Goal: Task Accomplishment & Management: Use online tool/utility

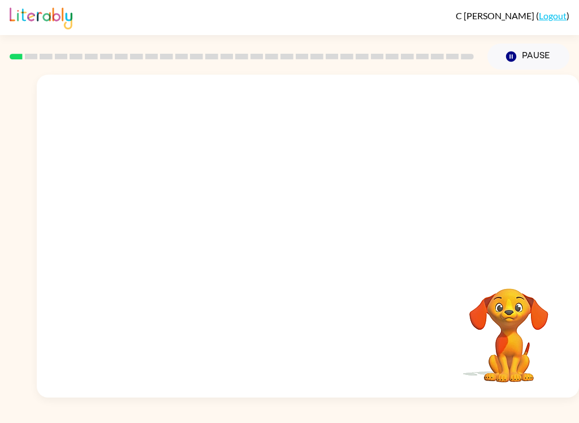
click at [537, 57] on button "Pause Pause" at bounding box center [528, 57] width 82 height 26
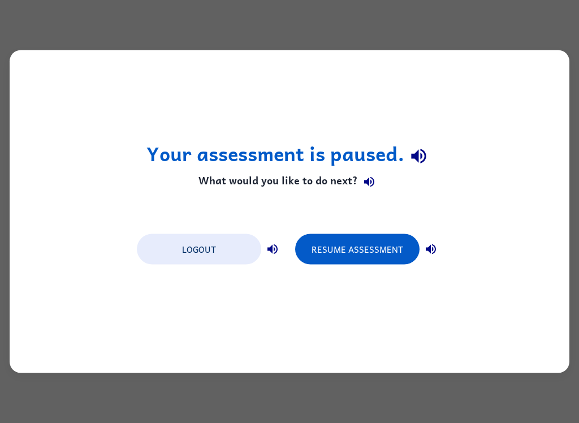
click at [389, 254] on button "Resume Assessment" at bounding box center [357, 249] width 124 height 31
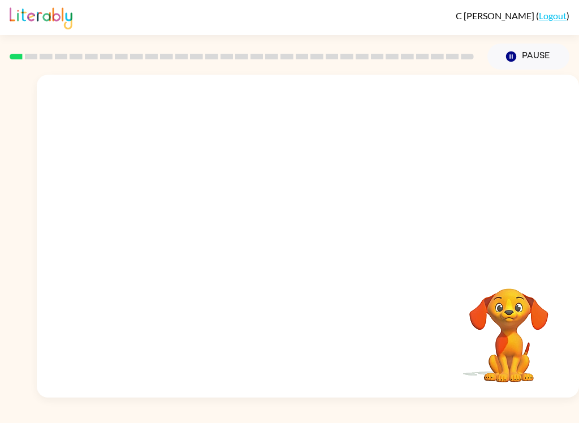
click at [546, 60] on button "Pause Pause" at bounding box center [528, 57] width 82 height 26
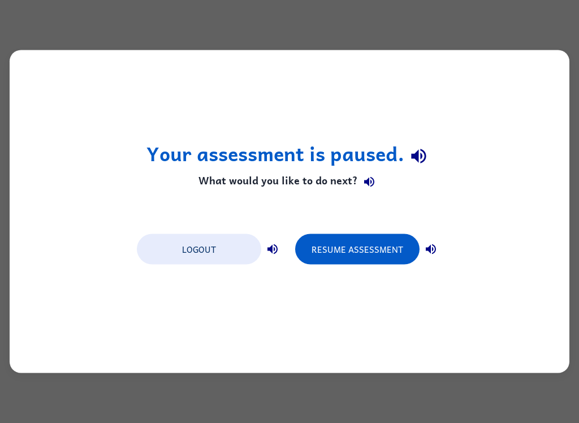
click at [371, 252] on button "Resume Assessment" at bounding box center [357, 249] width 124 height 31
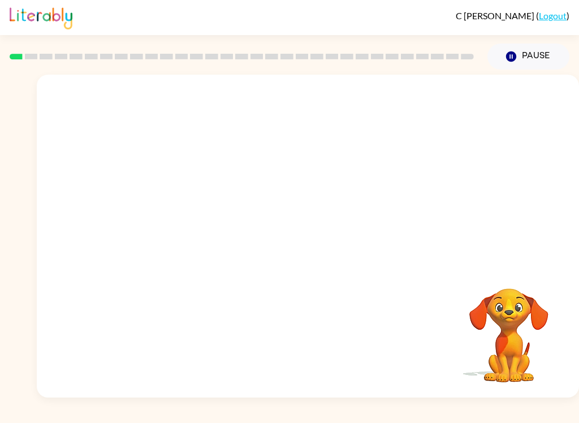
click at [538, 62] on button "Pause Pause" at bounding box center [528, 57] width 82 height 26
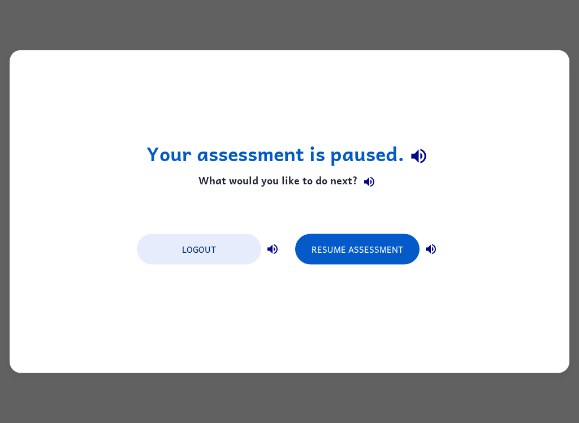
click at [377, 250] on button "Resume Assessment" at bounding box center [357, 249] width 124 height 31
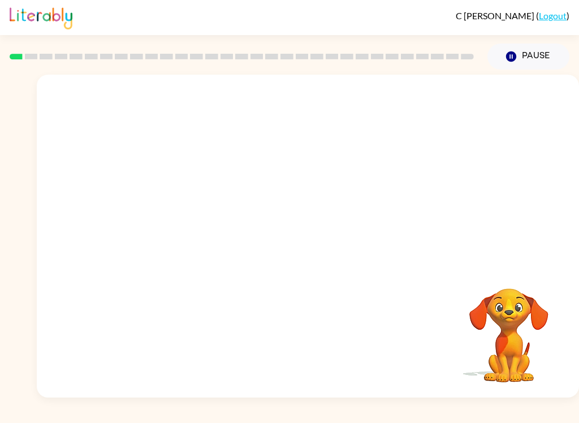
click at [528, 56] on button "Pause Pause" at bounding box center [528, 57] width 82 height 26
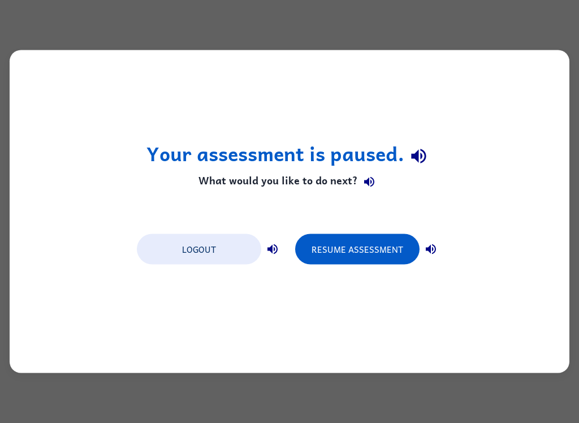
click at [500, 418] on div "Your assessment is paused. What would you like to do next? Logout Resume Assess…" at bounding box center [289, 211] width 579 height 423
click at [349, 253] on button "Resume Assessment" at bounding box center [357, 249] width 124 height 31
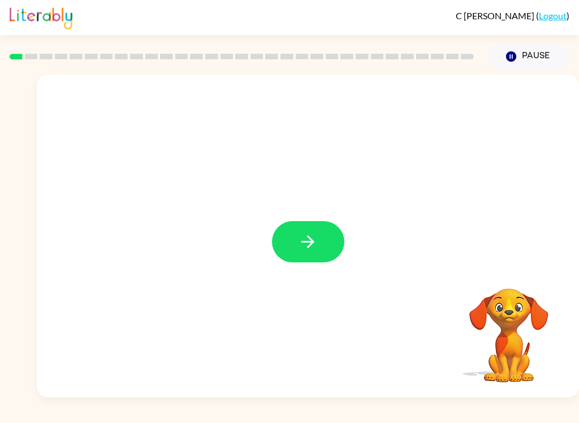
click at [322, 236] on button "button" at bounding box center [308, 241] width 72 height 41
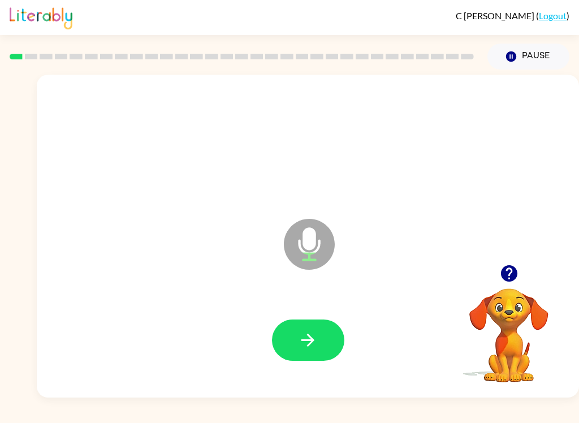
click at [315, 347] on icon "button" at bounding box center [308, 340] width 20 height 20
click at [318, 343] on button "button" at bounding box center [308, 339] width 72 height 41
click at [318, 336] on button "button" at bounding box center [308, 339] width 72 height 41
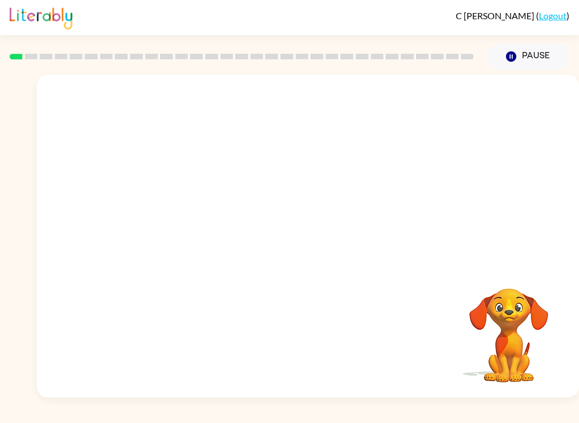
click at [520, 38] on div "Pause Pause" at bounding box center [529, 57] width 96 height 40
click at [519, 38] on div "Pause Pause" at bounding box center [529, 57] width 96 height 40
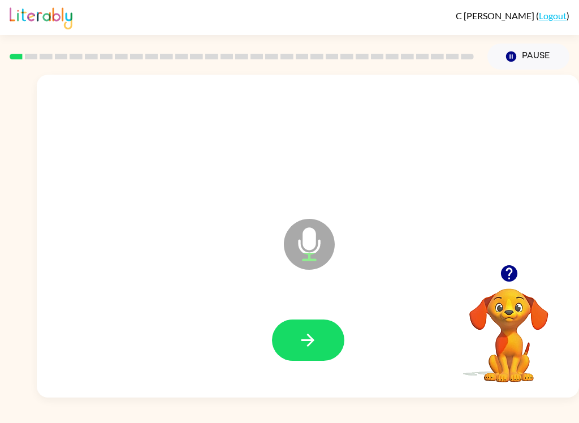
click at [328, 344] on button "button" at bounding box center [308, 339] width 72 height 41
click at [311, 349] on icon "button" at bounding box center [308, 340] width 20 height 20
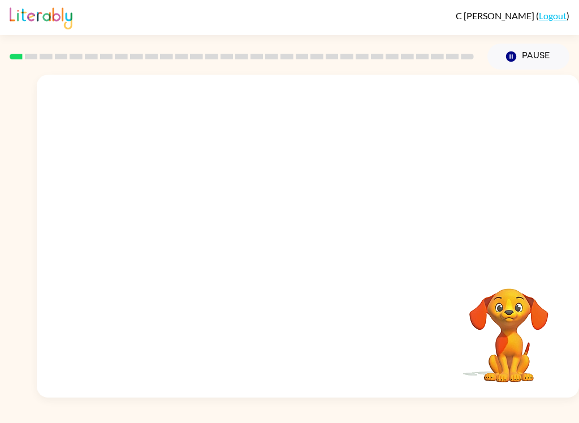
click at [514, 47] on button "Pause Pause" at bounding box center [528, 57] width 82 height 26
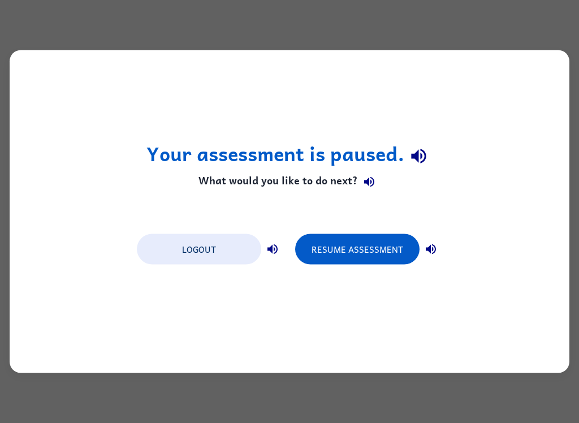
click at [365, 248] on button "Resume Assessment" at bounding box center [357, 249] width 124 height 31
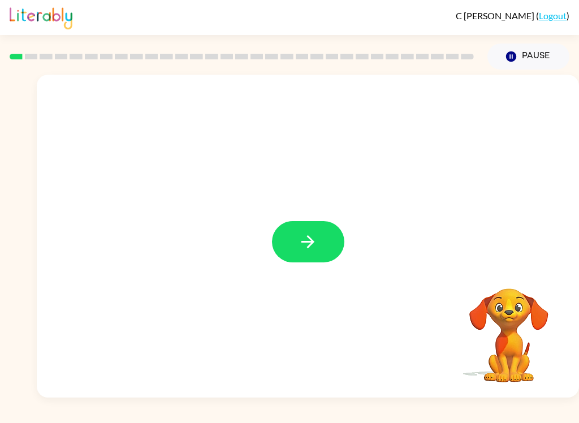
click at [305, 248] on icon "button" at bounding box center [308, 242] width 20 height 20
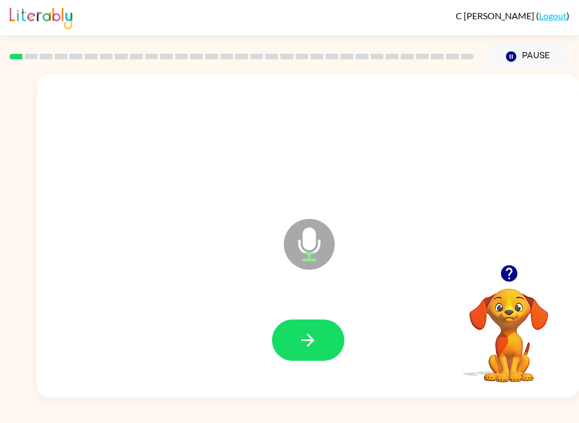
click at [317, 335] on icon "button" at bounding box center [308, 340] width 20 height 20
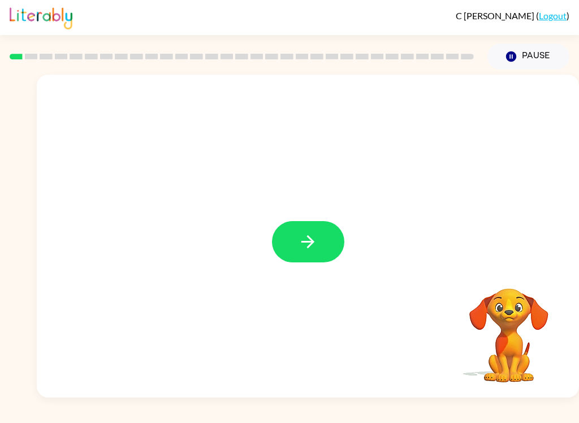
click at [318, 240] on button "button" at bounding box center [308, 241] width 72 height 41
click at [559, 418] on div "C [PERSON_NAME] ( Logout ) Pause Pause Your browser must support playing .mp4 f…" at bounding box center [289, 211] width 579 height 423
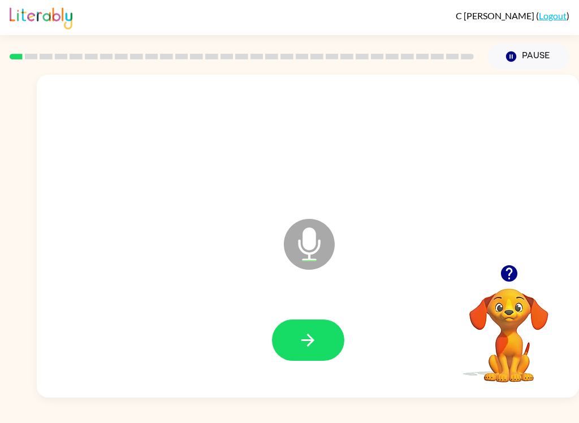
click at [326, 336] on button "button" at bounding box center [308, 339] width 72 height 41
click at [301, 331] on icon "button" at bounding box center [308, 340] width 20 height 20
click at [318, 319] on button "button" at bounding box center [308, 339] width 72 height 41
click at [326, 332] on button "button" at bounding box center [308, 339] width 72 height 41
click at [322, 340] on button "button" at bounding box center [308, 339] width 72 height 41
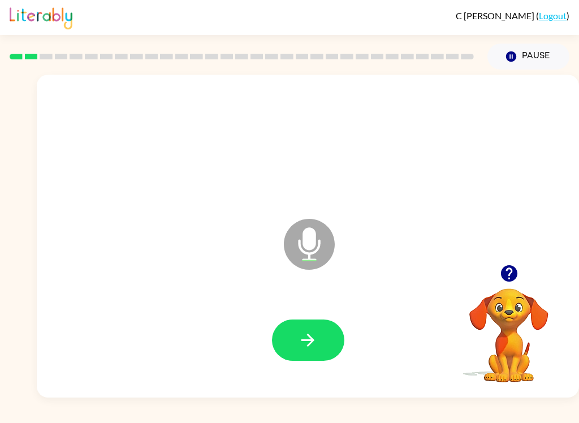
click at [317, 348] on icon "button" at bounding box center [308, 340] width 20 height 20
click at [320, 338] on button "button" at bounding box center [308, 339] width 72 height 41
click at [326, 349] on button "button" at bounding box center [308, 339] width 72 height 41
click at [319, 361] on button "button" at bounding box center [308, 339] width 72 height 41
click at [326, 349] on button "button" at bounding box center [308, 339] width 72 height 41
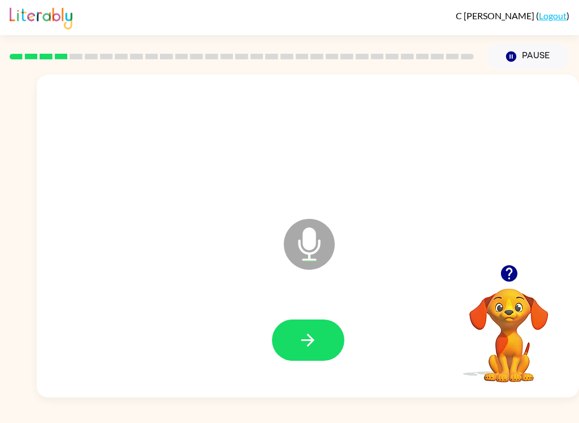
click at [315, 346] on icon "button" at bounding box center [308, 340] width 20 height 20
click at [316, 340] on icon "button" at bounding box center [308, 340] width 20 height 20
click at [325, 342] on button "button" at bounding box center [308, 339] width 72 height 41
click at [310, 338] on icon "button" at bounding box center [307, 340] width 13 height 13
click at [325, 336] on button "button" at bounding box center [308, 339] width 72 height 41
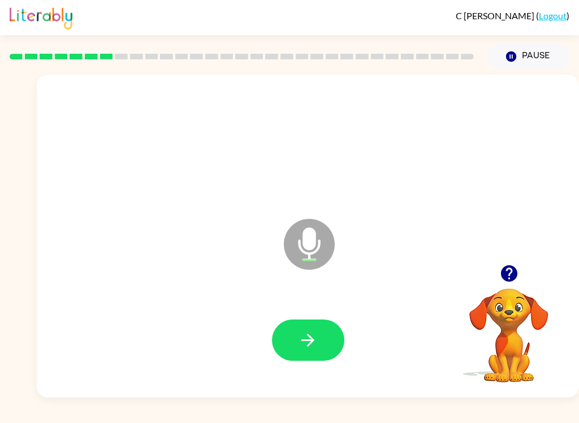
click at [313, 343] on icon "button" at bounding box center [308, 340] width 20 height 20
click at [308, 353] on button "button" at bounding box center [308, 339] width 72 height 41
click at [319, 349] on button "button" at bounding box center [308, 339] width 72 height 41
click at [322, 342] on button "button" at bounding box center [308, 339] width 72 height 41
click at [322, 336] on button "button" at bounding box center [308, 339] width 72 height 41
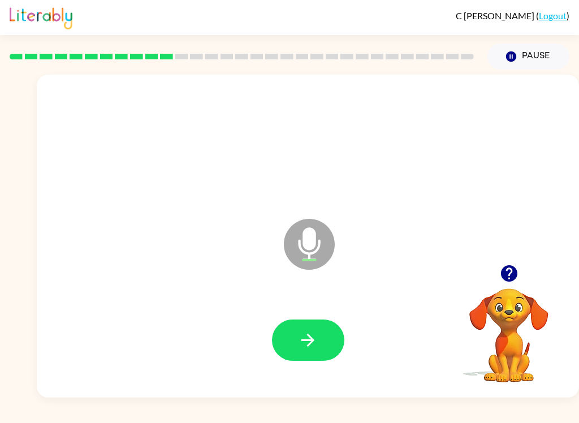
click at [322, 350] on button "button" at bounding box center [308, 339] width 72 height 41
click at [318, 343] on button "button" at bounding box center [308, 339] width 72 height 41
click at [318, 332] on button "button" at bounding box center [308, 339] width 72 height 41
click at [327, 340] on button "button" at bounding box center [308, 339] width 72 height 41
click at [328, 336] on button "button" at bounding box center [308, 339] width 72 height 41
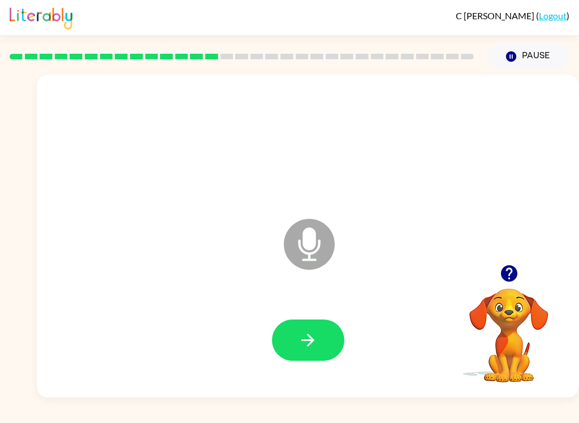
click at [327, 342] on button "button" at bounding box center [308, 339] width 72 height 41
click at [309, 334] on icon "button" at bounding box center [308, 340] width 20 height 20
click at [323, 338] on button "button" at bounding box center [308, 339] width 72 height 41
click at [302, 353] on button "button" at bounding box center [308, 339] width 72 height 41
click at [330, 339] on button "button" at bounding box center [308, 339] width 72 height 41
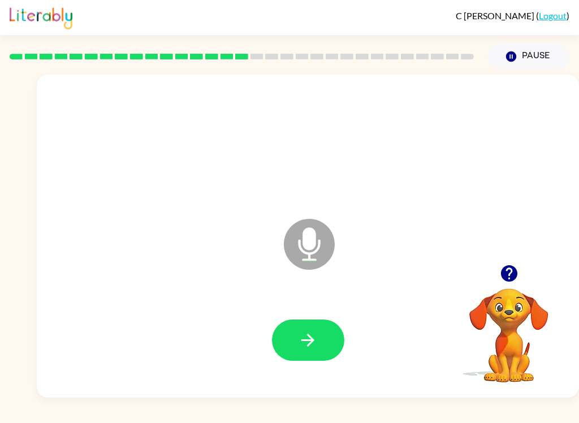
click at [334, 343] on button "button" at bounding box center [308, 339] width 72 height 41
click at [292, 359] on button "button" at bounding box center [308, 339] width 72 height 41
click at [330, 343] on button "button" at bounding box center [308, 339] width 72 height 41
click at [330, 342] on button "button" at bounding box center [308, 339] width 72 height 41
click at [328, 338] on button "button" at bounding box center [308, 339] width 72 height 41
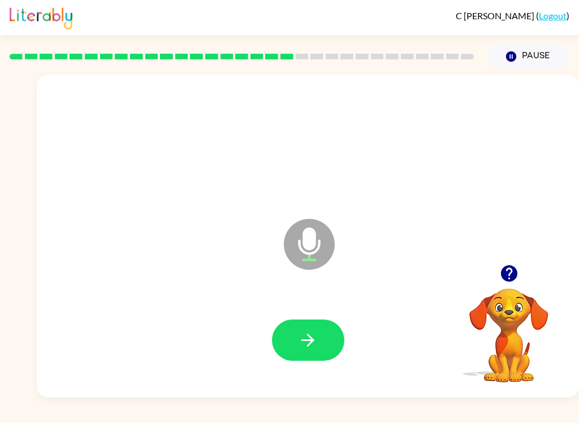
click at [320, 346] on button "button" at bounding box center [308, 339] width 72 height 41
click at [328, 332] on button "button" at bounding box center [308, 339] width 72 height 41
click at [333, 341] on button "button" at bounding box center [308, 339] width 72 height 41
click at [325, 333] on button "button" at bounding box center [308, 339] width 72 height 41
click at [327, 334] on button "button" at bounding box center [308, 339] width 72 height 41
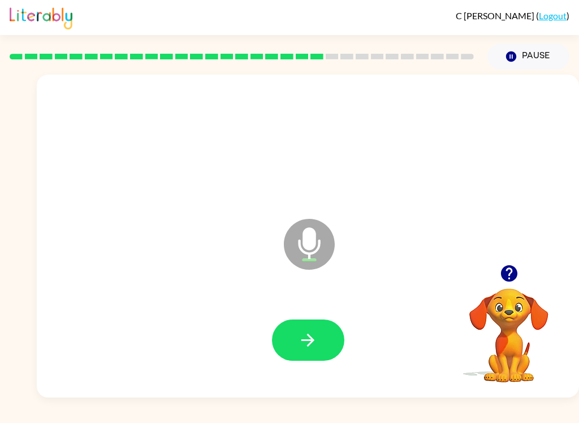
click at [320, 341] on button "button" at bounding box center [308, 339] width 72 height 41
click at [325, 330] on button "button" at bounding box center [308, 339] width 72 height 41
click at [319, 335] on button "button" at bounding box center [308, 339] width 72 height 41
click at [325, 340] on button "button" at bounding box center [308, 339] width 72 height 41
click at [331, 353] on button "button" at bounding box center [308, 339] width 72 height 41
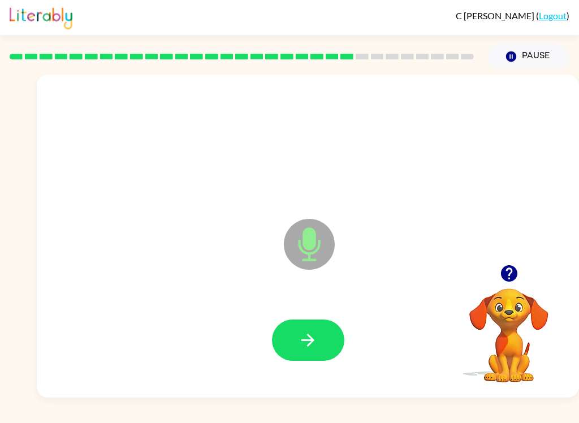
click at [327, 337] on button "button" at bounding box center [308, 339] width 72 height 41
click at [306, 339] on icon "button" at bounding box center [308, 340] width 20 height 20
click at [315, 340] on icon "button" at bounding box center [308, 340] width 20 height 20
click at [334, 335] on button "button" at bounding box center [308, 339] width 72 height 41
click at [321, 343] on button "button" at bounding box center [308, 339] width 72 height 41
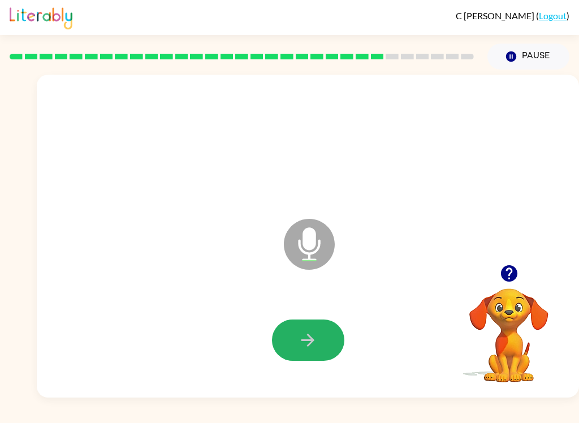
click at [306, 342] on icon "button" at bounding box center [308, 340] width 20 height 20
click at [327, 324] on button "button" at bounding box center [308, 339] width 72 height 41
click at [323, 336] on button "button" at bounding box center [308, 339] width 72 height 41
click at [319, 335] on button "button" at bounding box center [308, 339] width 72 height 41
click at [326, 336] on button "button" at bounding box center [308, 339] width 72 height 41
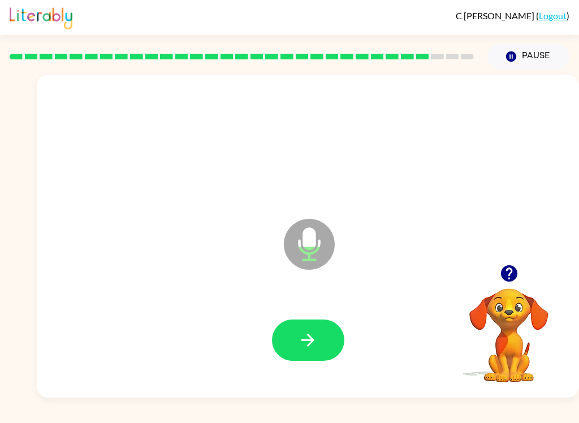
click at [317, 339] on icon "button" at bounding box center [308, 340] width 20 height 20
click at [323, 328] on button "button" at bounding box center [308, 339] width 72 height 41
click at [319, 334] on button "button" at bounding box center [308, 339] width 72 height 41
click at [318, 336] on button "button" at bounding box center [308, 339] width 72 height 41
click at [318, 344] on button "button" at bounding box center [308, 339] width 72 height 41
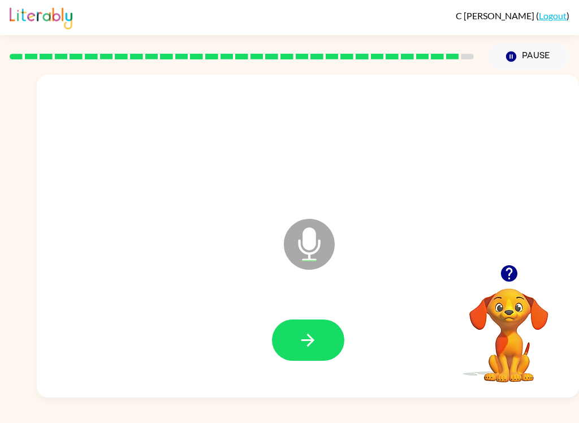
click at [314, 332] on icon "button" at bounding box center [308, 340] width 20 height 20
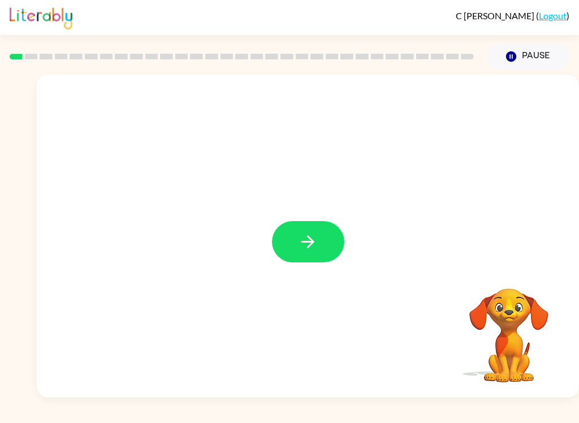
click at [322, 244] on button "button" at bounding box center [308, 241] width 72 height 41
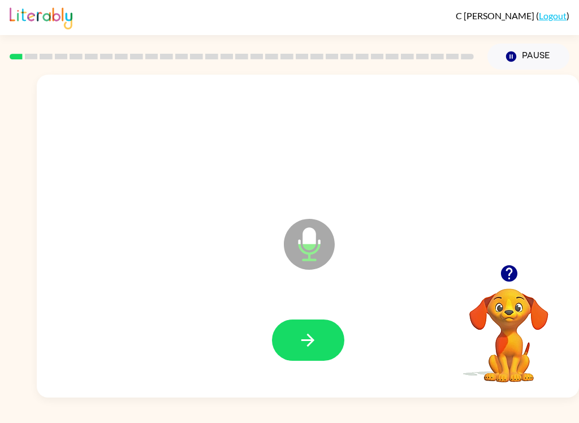
click at [328, 321] on button "button" at bounding box center [308, 339] width 72 height 41
click at [326, 341] on button "button" at bounding box center [308, 339] width 72 height 41
click at [314, 337] on icon "button" at bounding box center [308, 340] width 20 height 20
click at [318, 334] on button "button" at bounding box center [308, 339] width 72 height 41
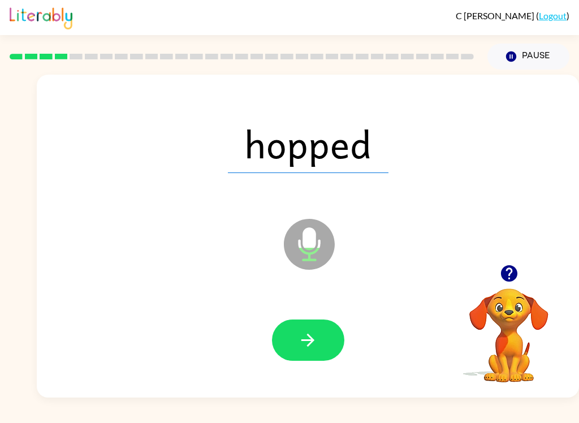
click at [324, 336] on button "button" at bounding box center [308, 339] width 72 height 41
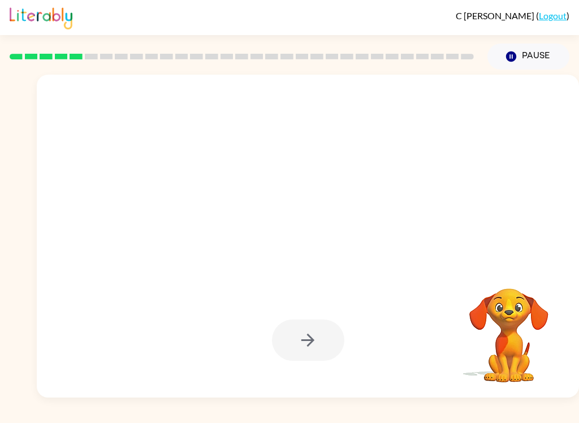
click at [512, 55] on icon "Pause" at bounding box center [511, 56] width 12 height 12
